Goal: Task Accomplishment & Management: Manage account settings

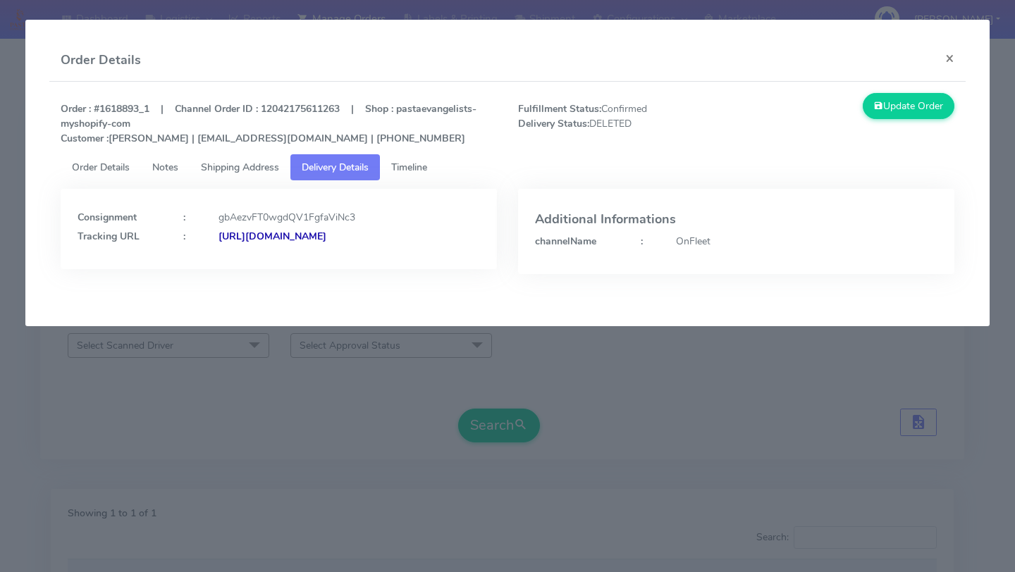
scroll to position [199, 0]
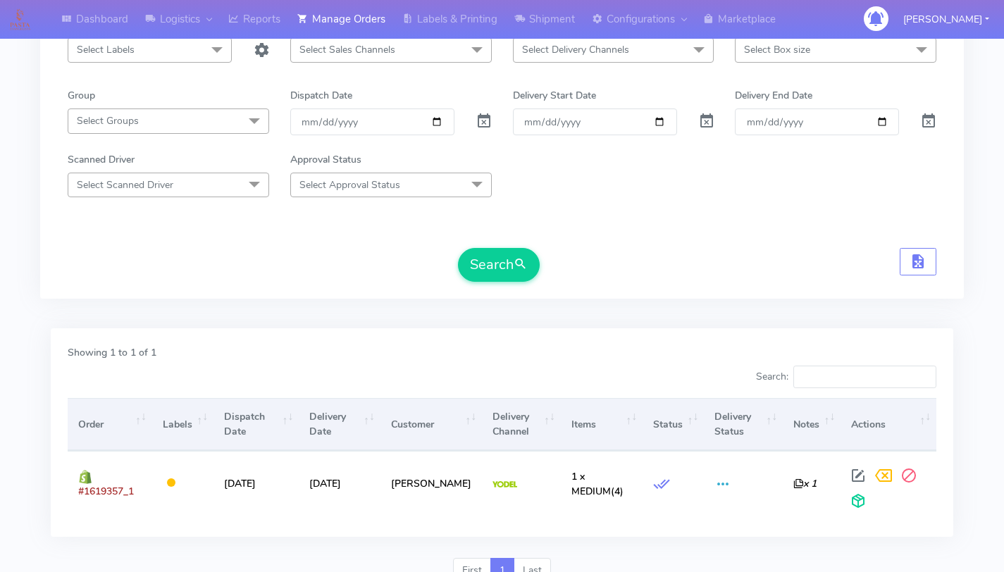
scroll to position [202, 0]
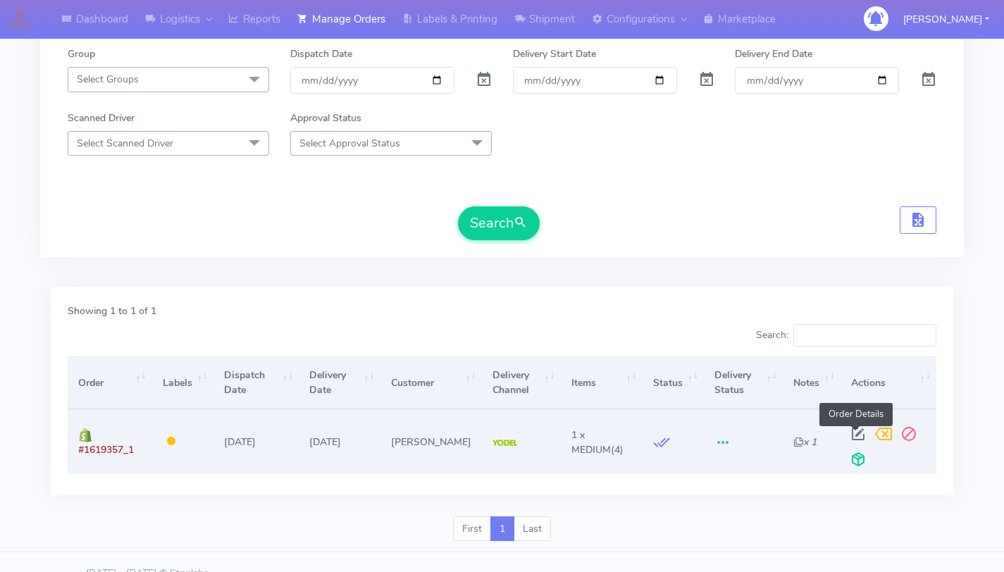
click at [852, 435] on span at bounding box center [857, 436] width 25 height 13
select select "5"
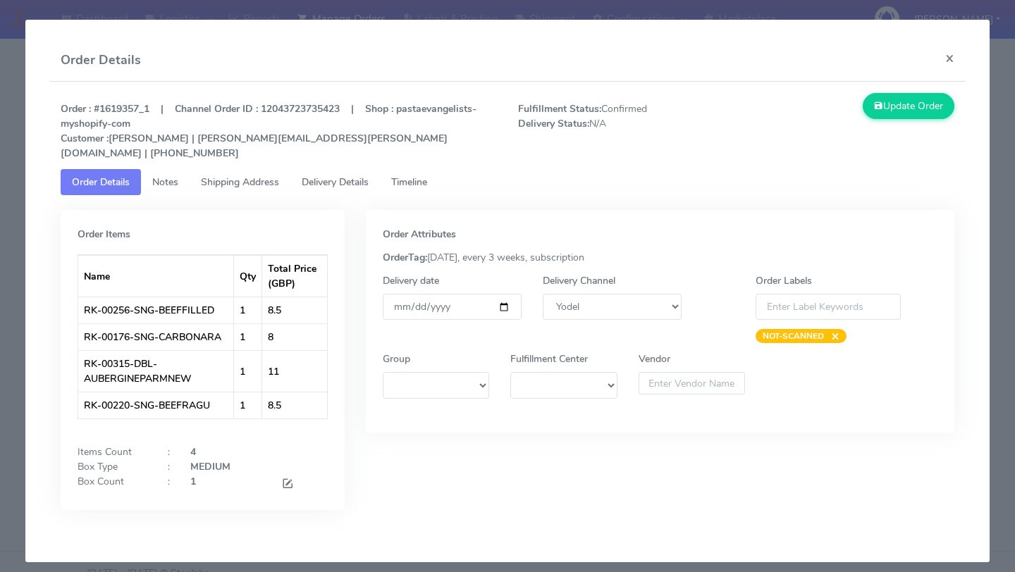
click at [421, 175] on span "Timeline" at bounding box center [409, 181] width 36 height 13
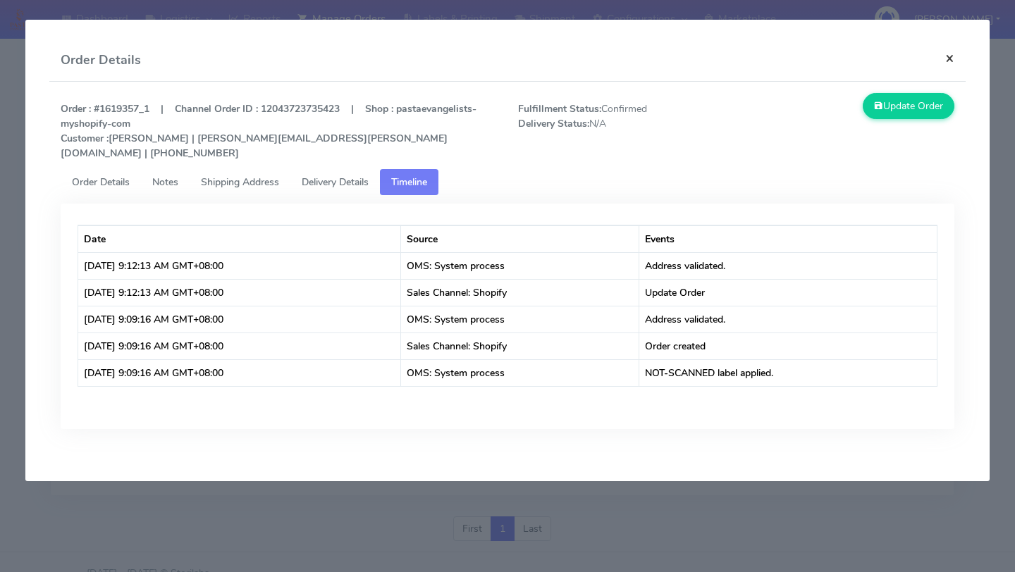
click at [949, 60] on button "×" at bounding box center [950, 57] width 32 height 37
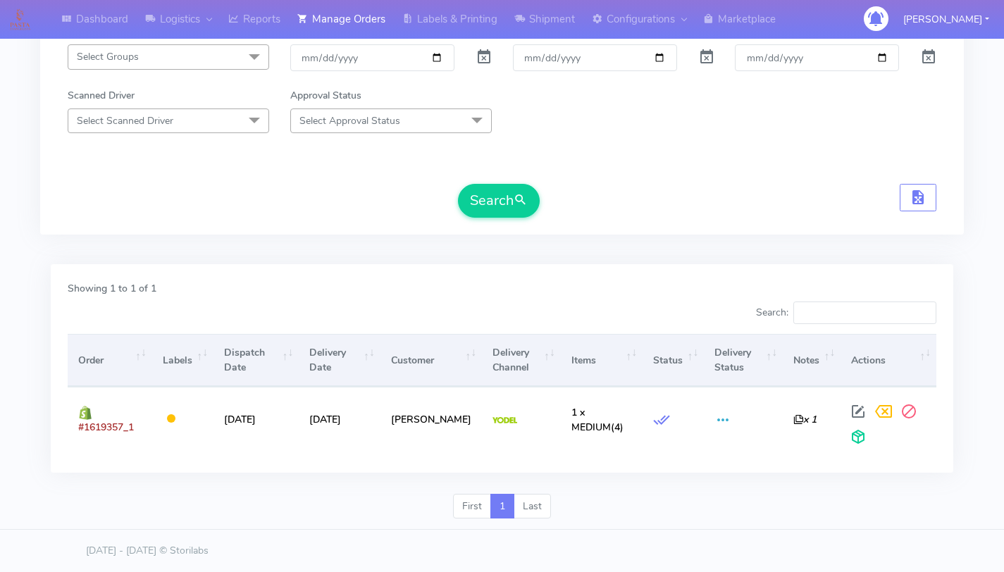
scroll to position [0, 0]
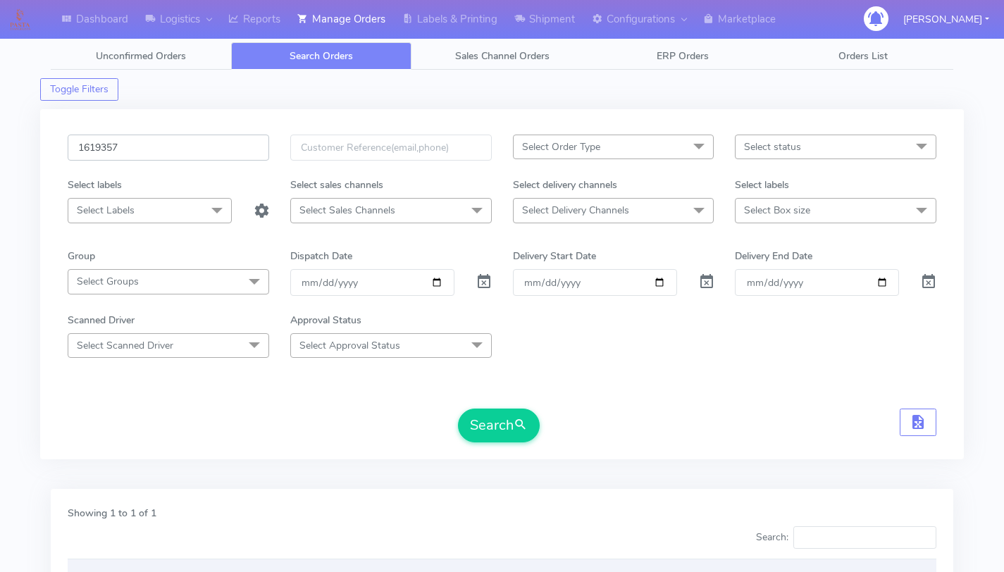
click at [204, 152] on input "1619357" at bounding box center [169, 148] width 202 height 26
paste input "20461"
type input "1620461"
click at [502, 423] on button "Search" at bounding box center [499, 426] width 82 height 34
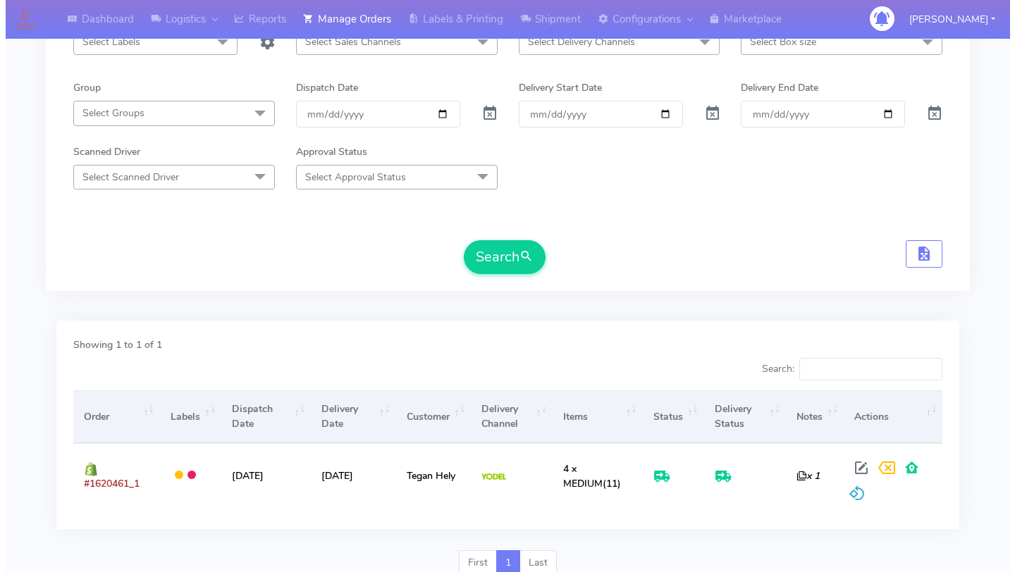
scroll to position [225, 0]
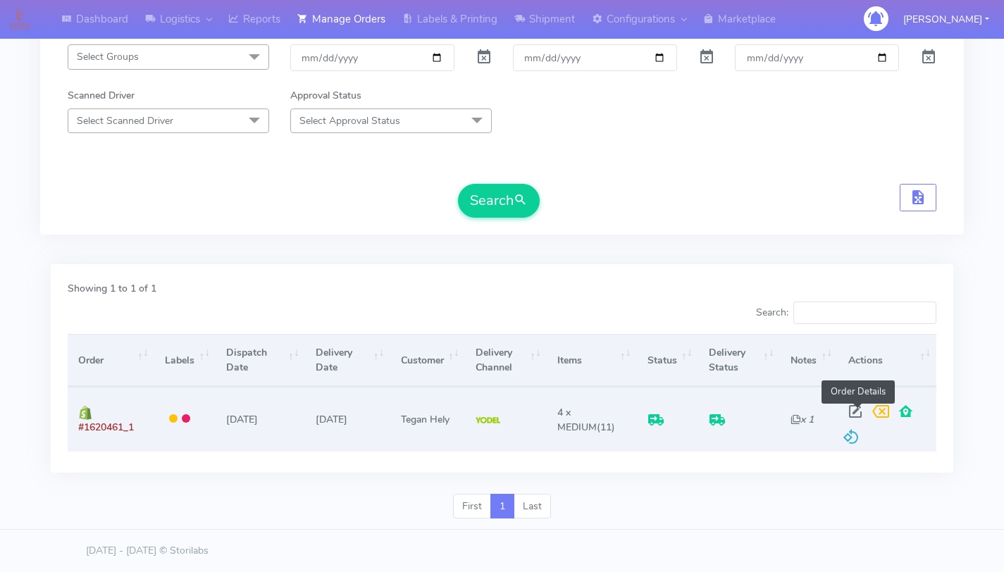
click at [851, 411] on span at bounding box center [855, 414] width 25 height 13
select select "5"
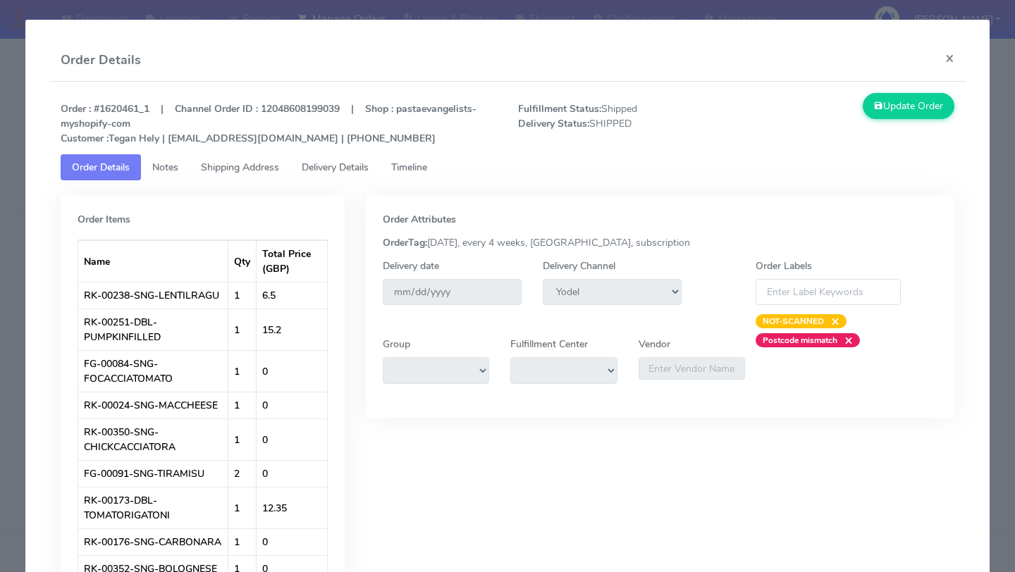
click at [424, 166] on span "Timeline" at bounding box center [409, 167] width 36 height 13
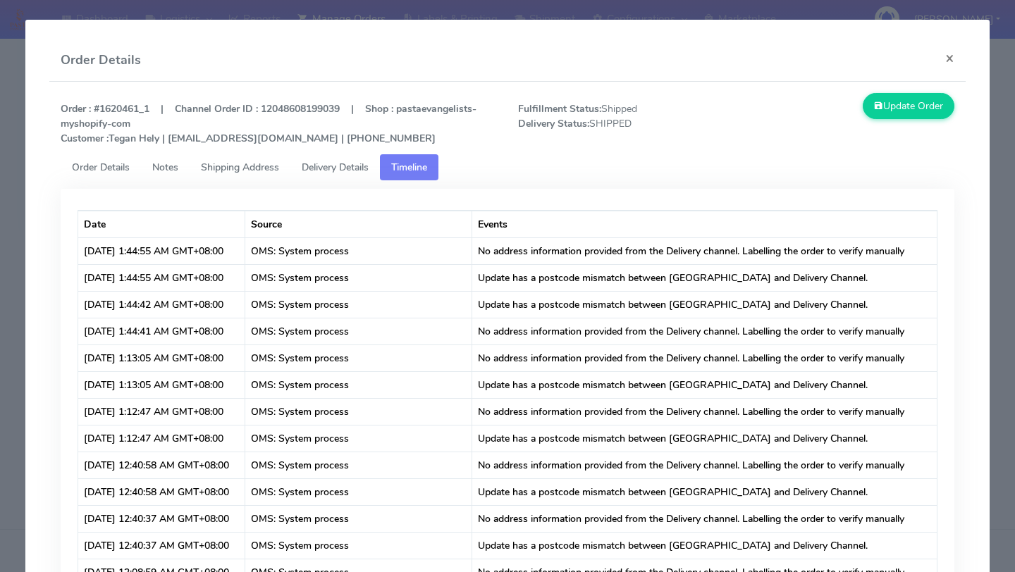
click at [330, 170] on span "Delivery Details" at bounding box center [335, 167] width 67 height 13
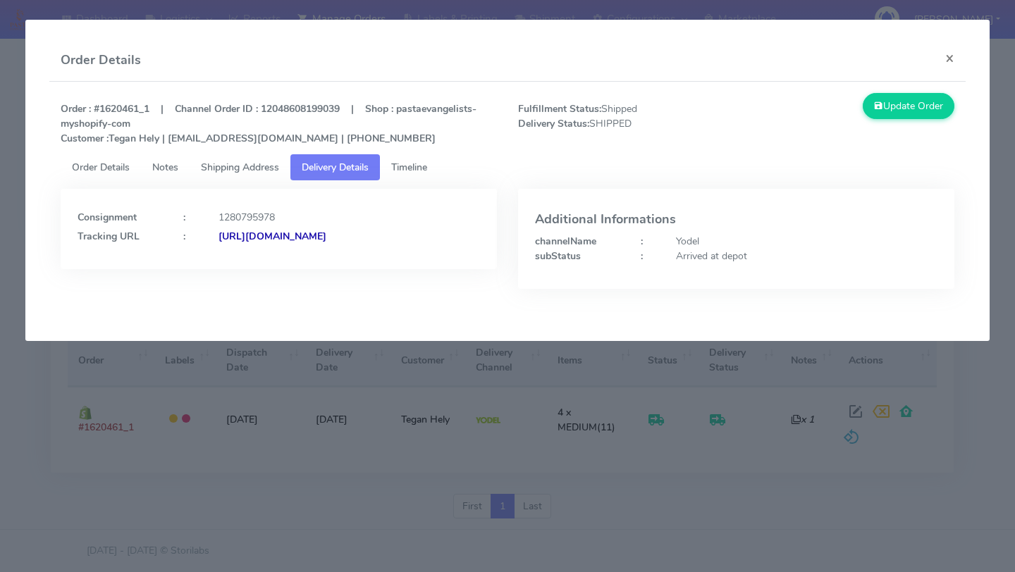
click at [278, 168] on span "Shipping Address" at bounding box center [240, 167] width 78 height 13
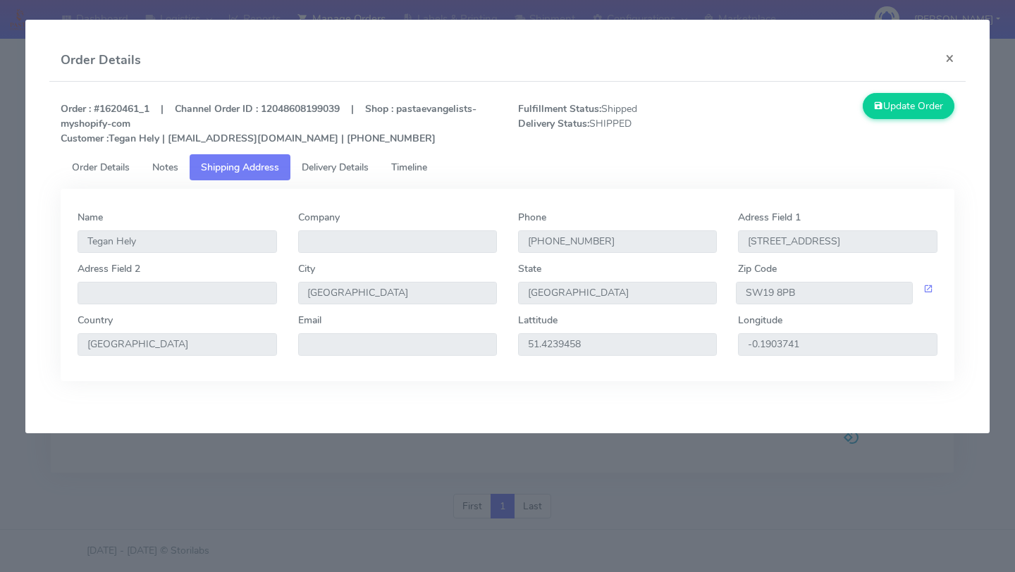
click at [318, 173] on span "Delivery Details" at bounding box center [335, 167] width 67 height 13
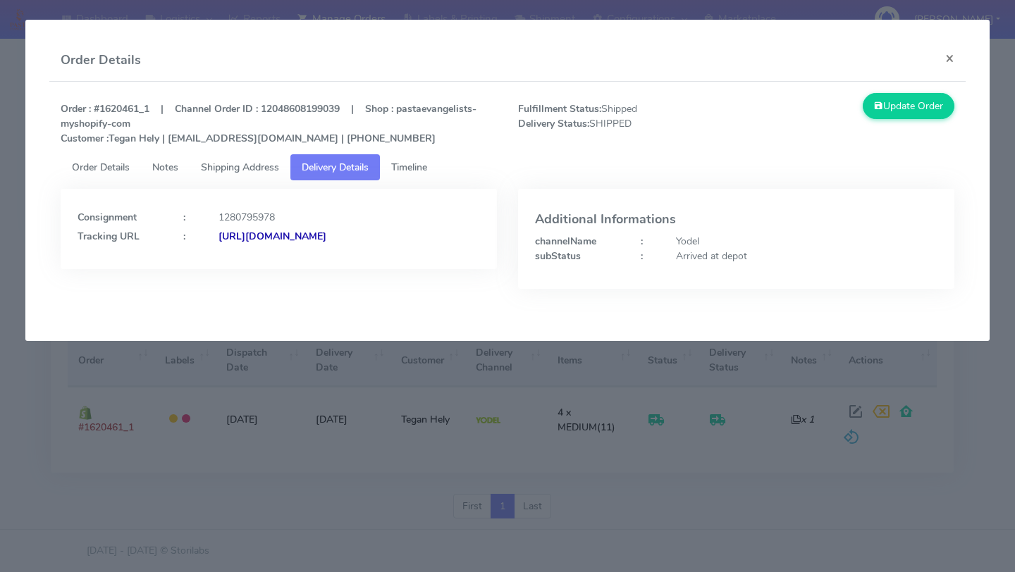
click at [268, 168] on span "Shipping Address" at bounding box center [240, 167] width 78 height 13
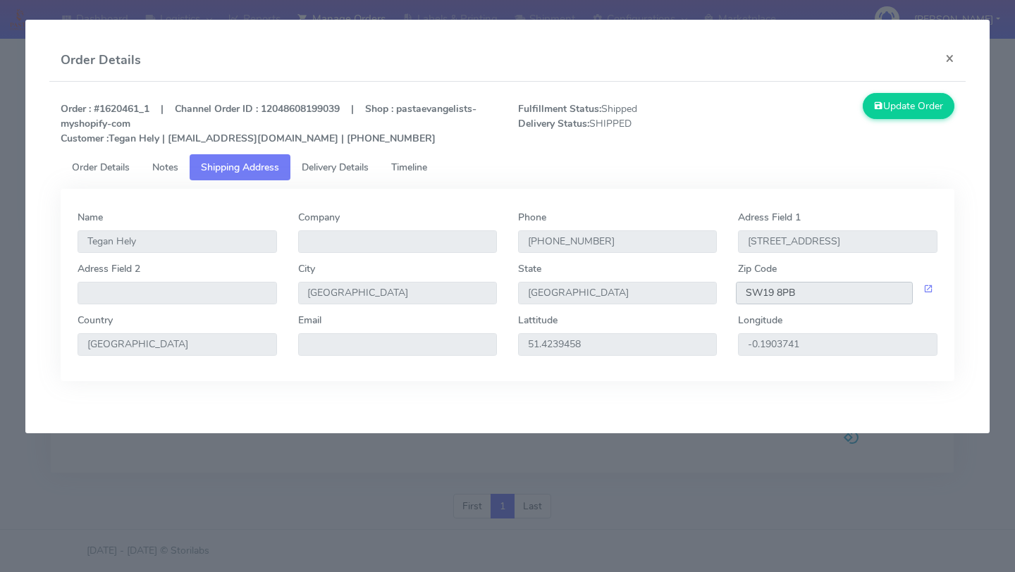
drag, startPoint x: 803, startPoint y: 297, endPoint x: 721, endPoint y: 299, distance: 82.5
click at [721, 299] on div "Adress Field 2 City London State England Zip Code SW19 8PB" at bounding box center [507, 286] width 881 height 51
click at [356, 164] on span "Delivery Details" at bounding box center [335, 167] width 67 height 13
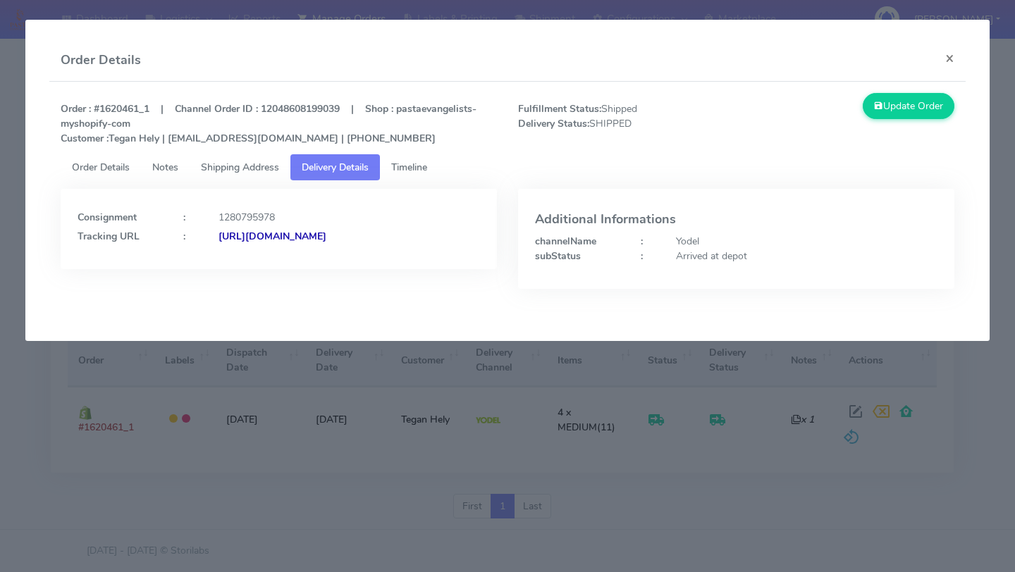
click at [313, 243] on strong "https://www.yodel.co.uk/tracking/JJD0002249960891324" at bounding box center [272, 236] width 108 height 13
